Goal: Task Accomplishment & Management: Use online tool/utility

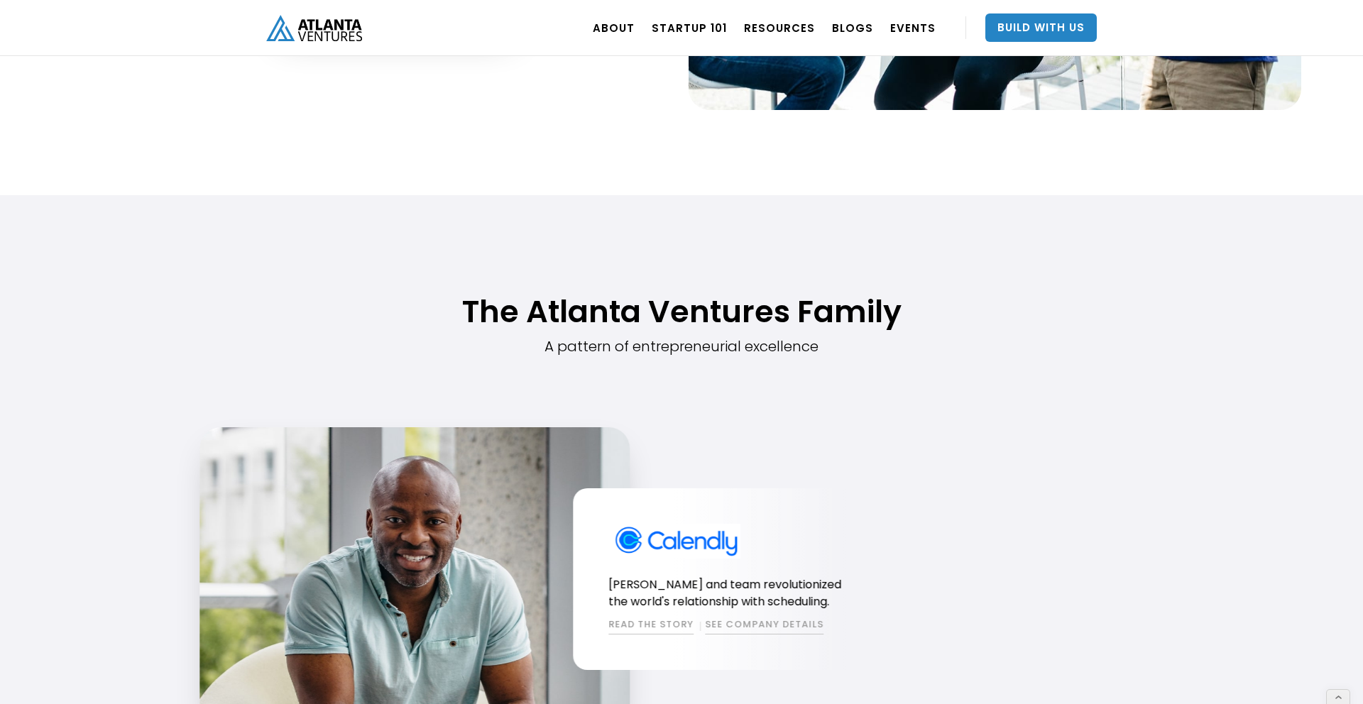
scroll to position [1030, 0]
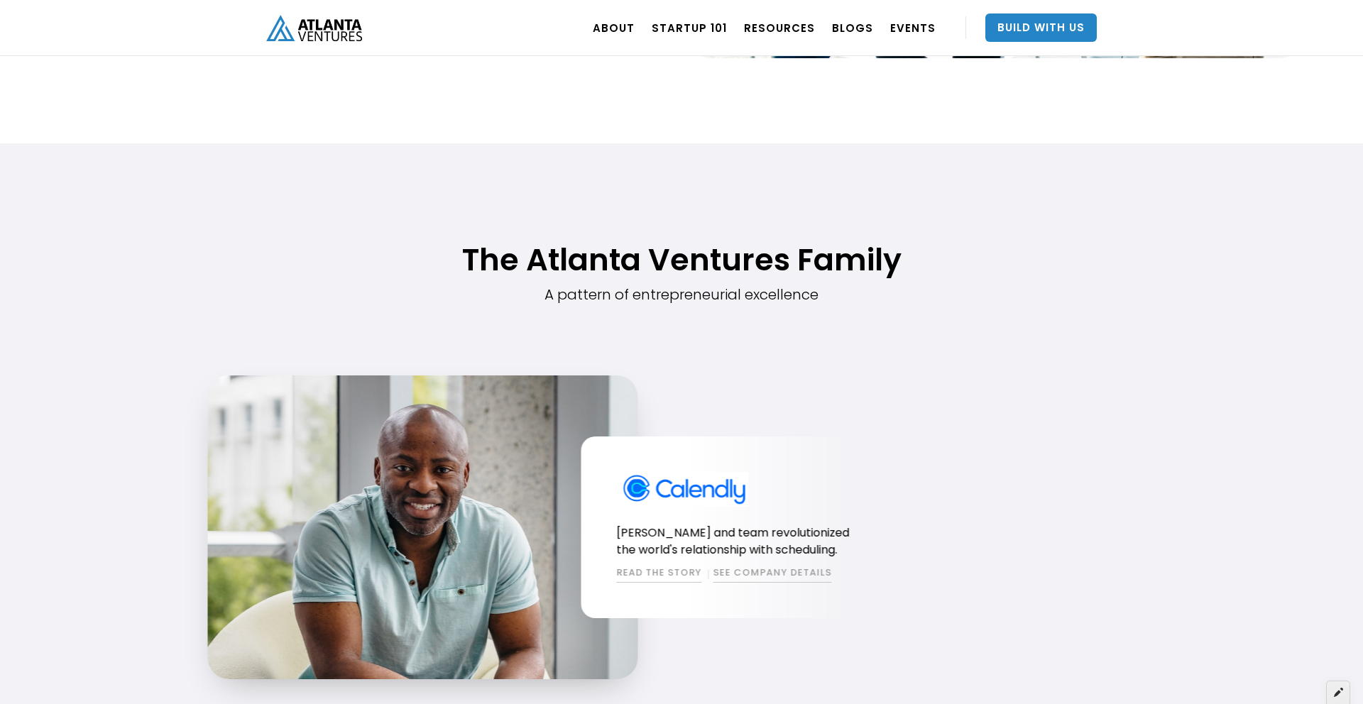
click at [1334, 691] on icon at bounding box center [1337, 692] width 9 height 10
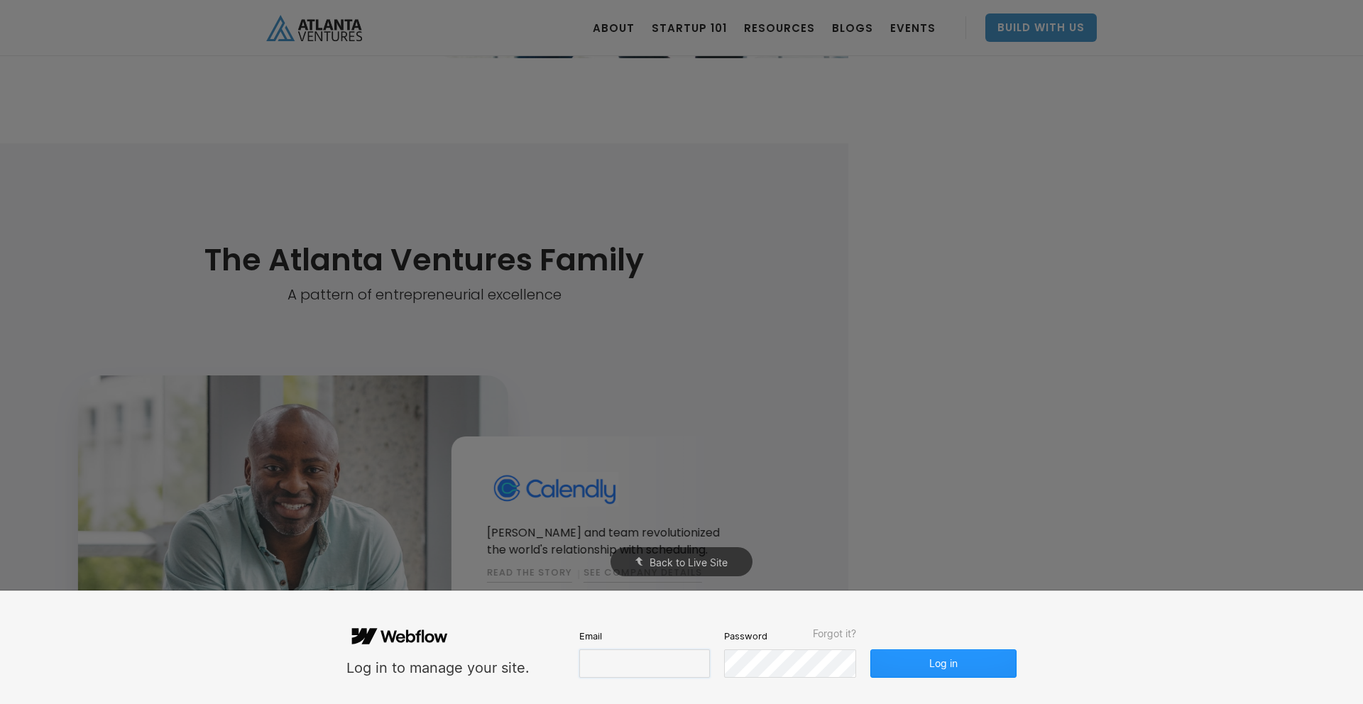
click at [629, 676] on input "email" at bounding box center [644, 663] width 131 height 28
type input "[EMAIL_ADDRESS][DOMAIN_NAME]"
click at [1039, 661] on div "Log in to manage your site. Email [EMAIL_ADDRESS][DOMAIN_NAME] Password Forgot …" at bounding box center [681, 647] width 1363 height 113
click at [987, 659] on button "Log in" at bounding box center [943, 663] width 146 height 28
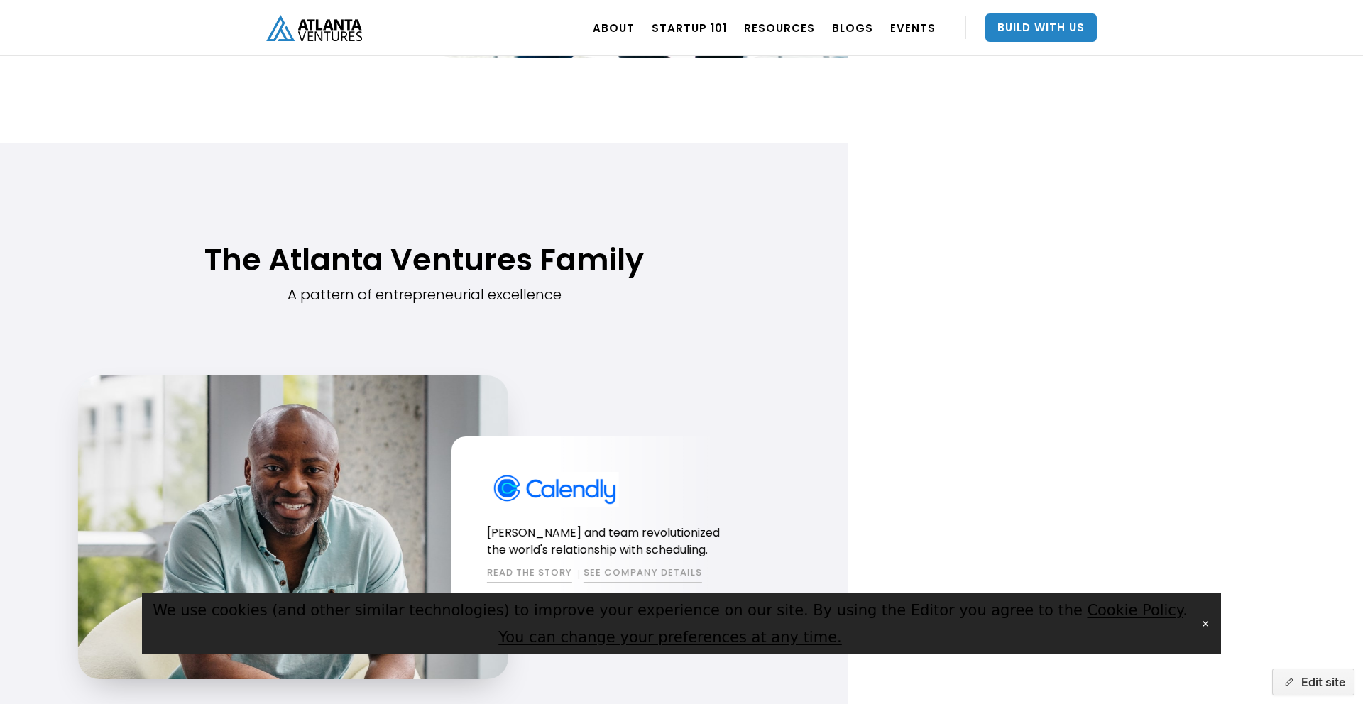
drag, startPoint x: 904, startPoint y: 177, endPoint x: 966, endPoint y: 186, distance: 62.4
click at [905, 177] on html ". Loading. . . ABOUT OUR STORY TEAM Job Board PORTFOLIO Startup 101 RESOURCES T…" at bounding box center [681, 352] width 1363 height 704
click at [1319, 689] on button "Edit site" at bounding box center [1313, 681] width 82 height 27
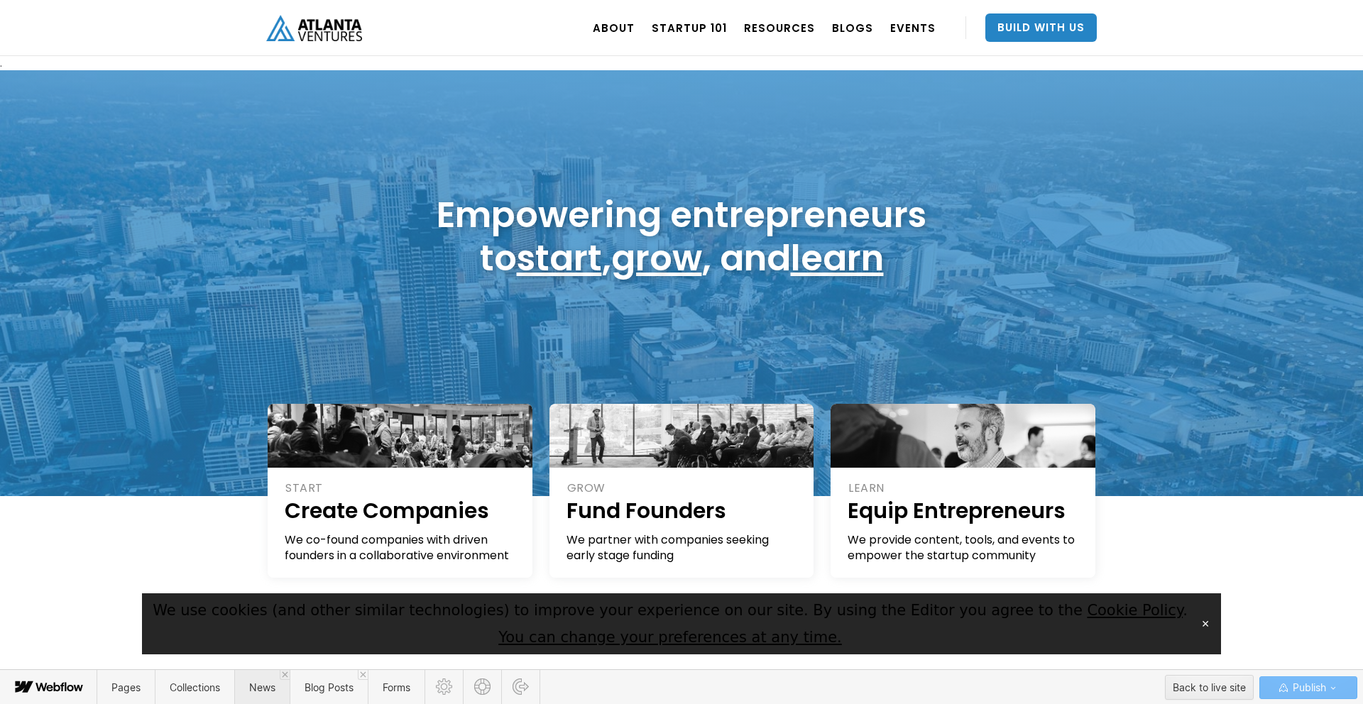
click at [268, 698] on span "News" at bounding box center [261, 687] width 55 height 35
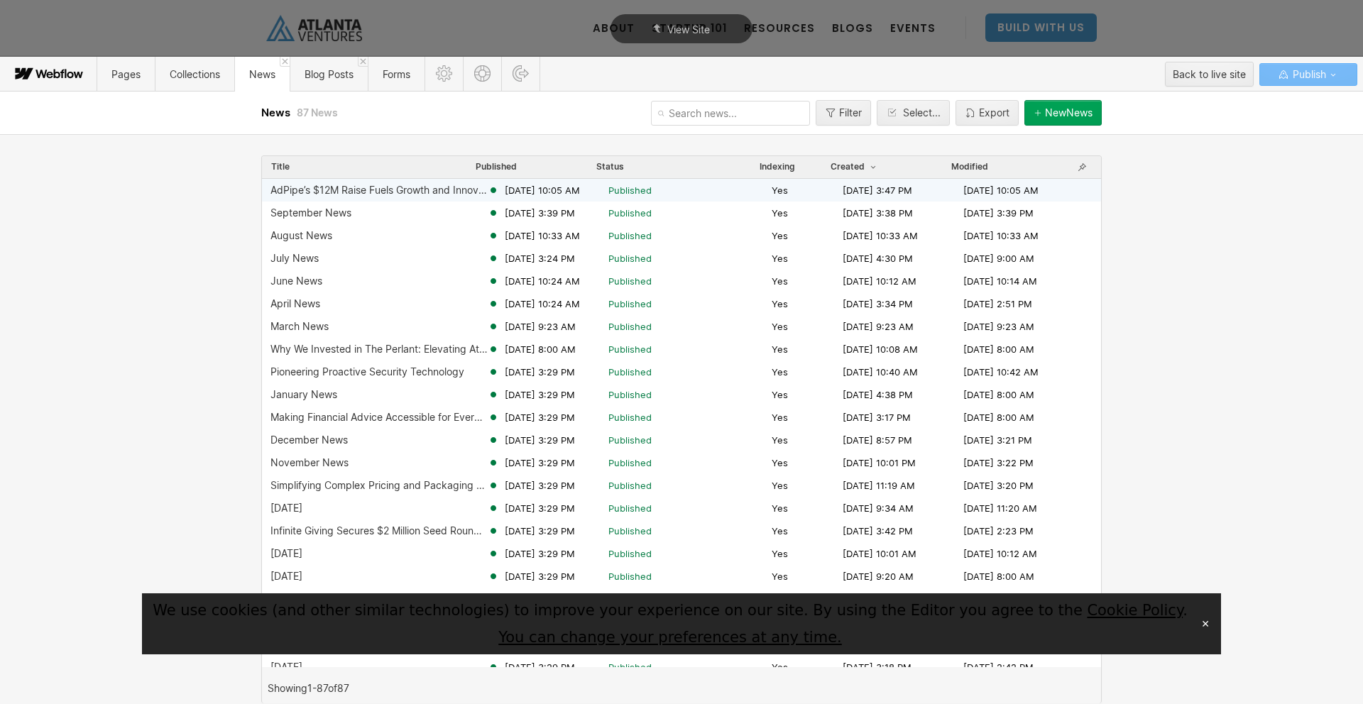
click at [320, 192] on div "AdPipe’s $12M Raise Fuels Growth and Innovation" at bounding box center [378, 190] width 217 height 11
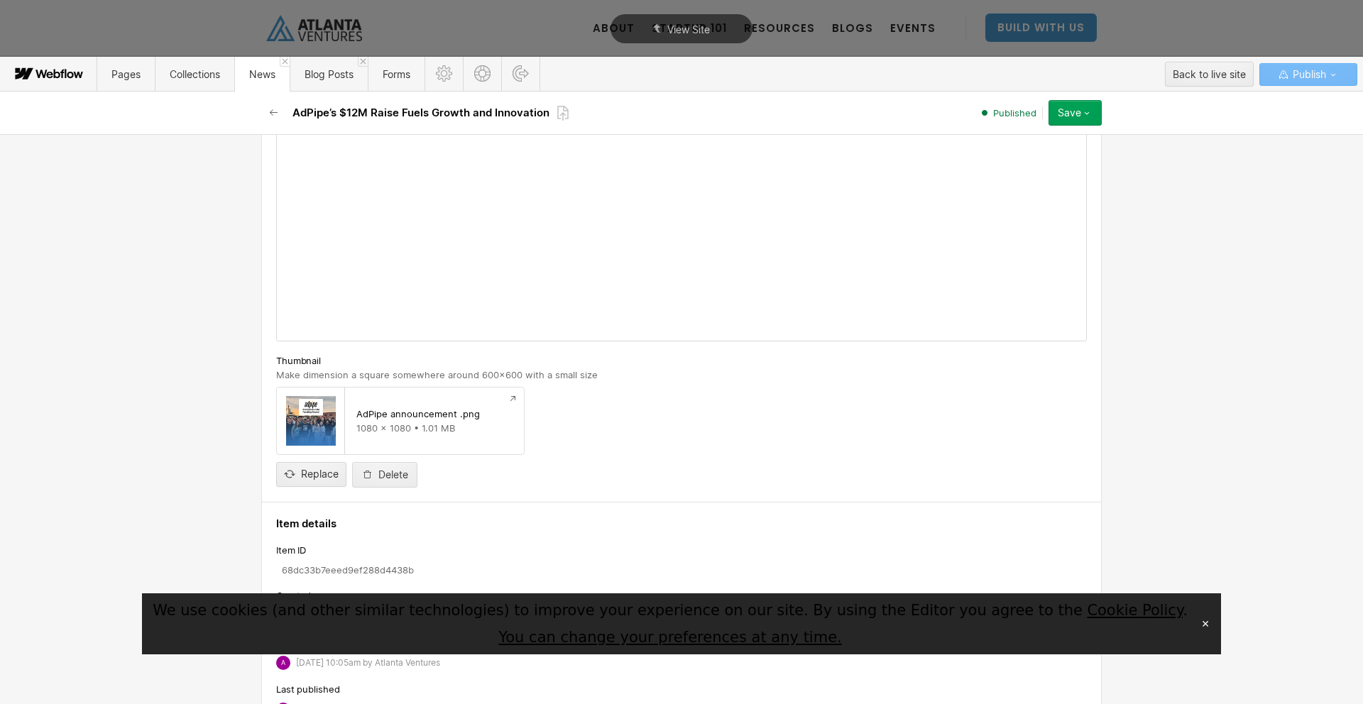
click at [539, 59] on div at bounding box center [681, 59] width 477 height 0
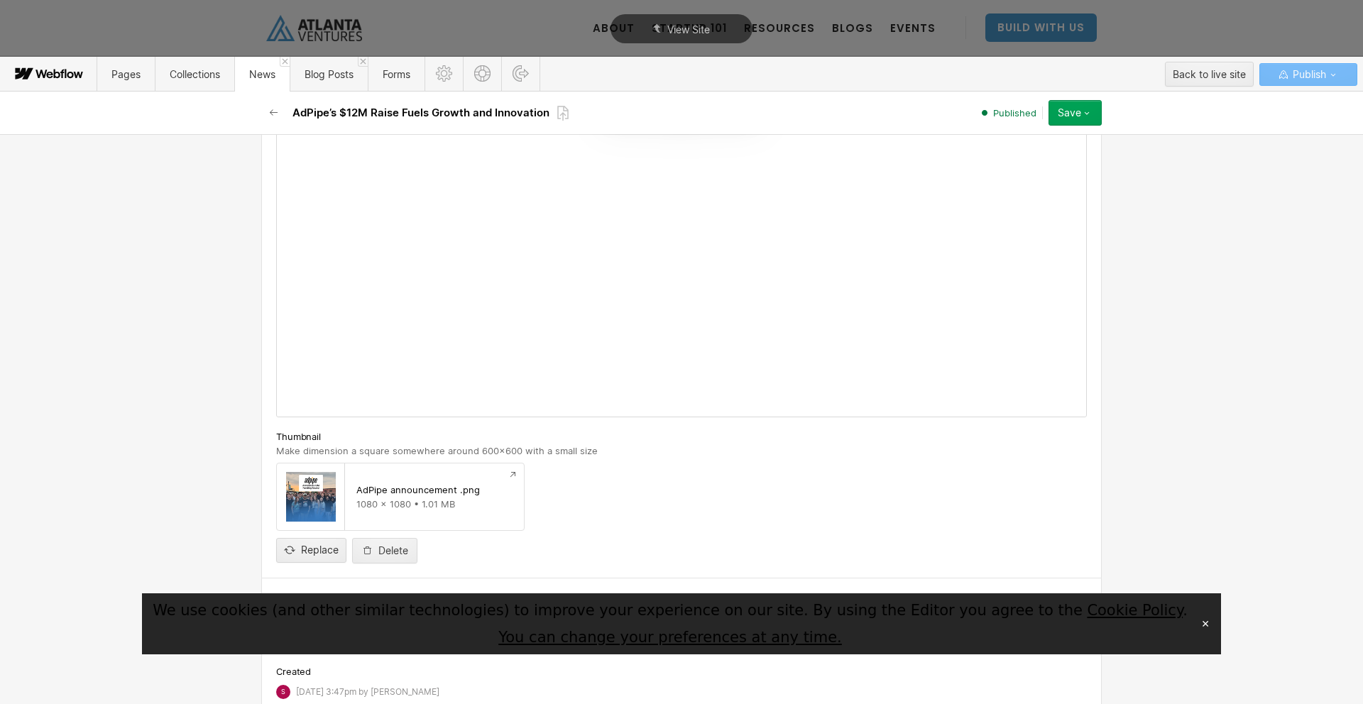
scroll to position [641, 0]
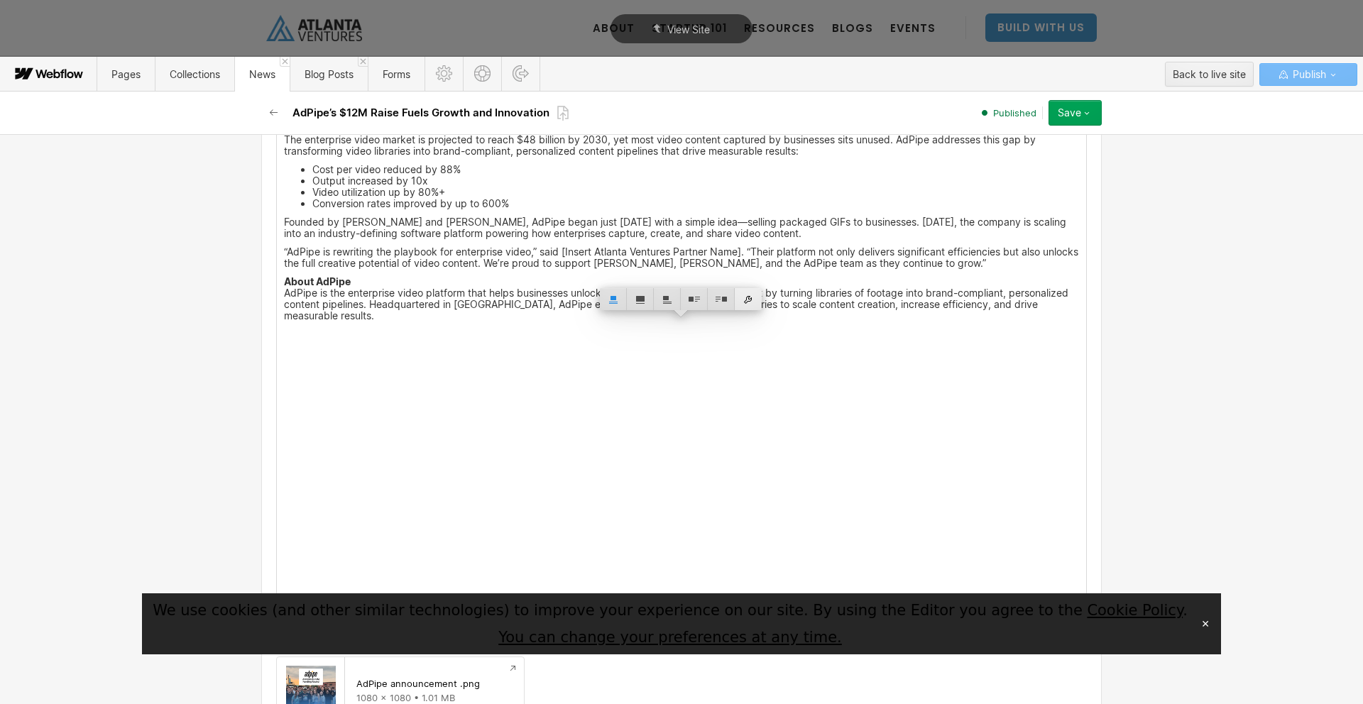
click at [749, 300] on div at bounding box center [747, 299] width 27 height 22
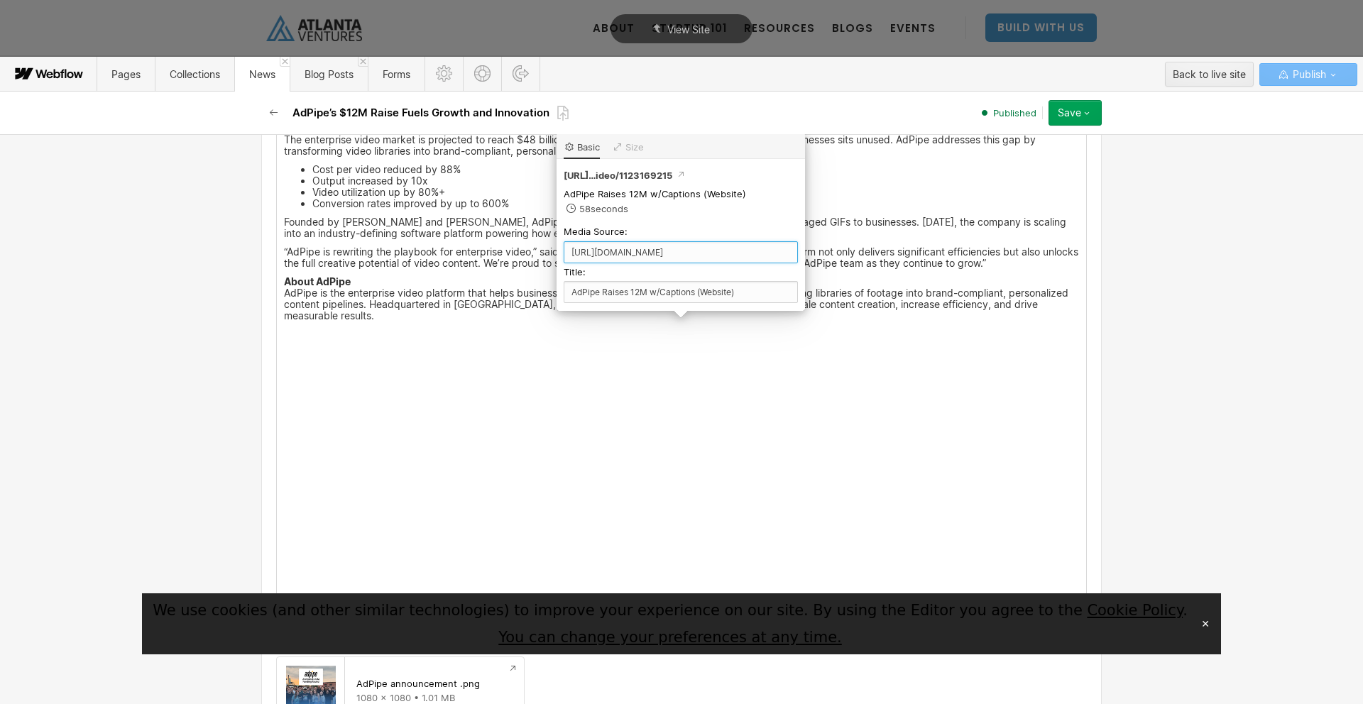
drag, startPoint x: 768, startPoint y: 251, endPoint x: 574, endPoint y: 245, distance: 193.8
click at [574, 245] on input "[URL][DOMAIN_NAME]" at bounding box center [680, 252] width 234 height 22
